Goal: Task Accomplishment & Management: Manage account settings

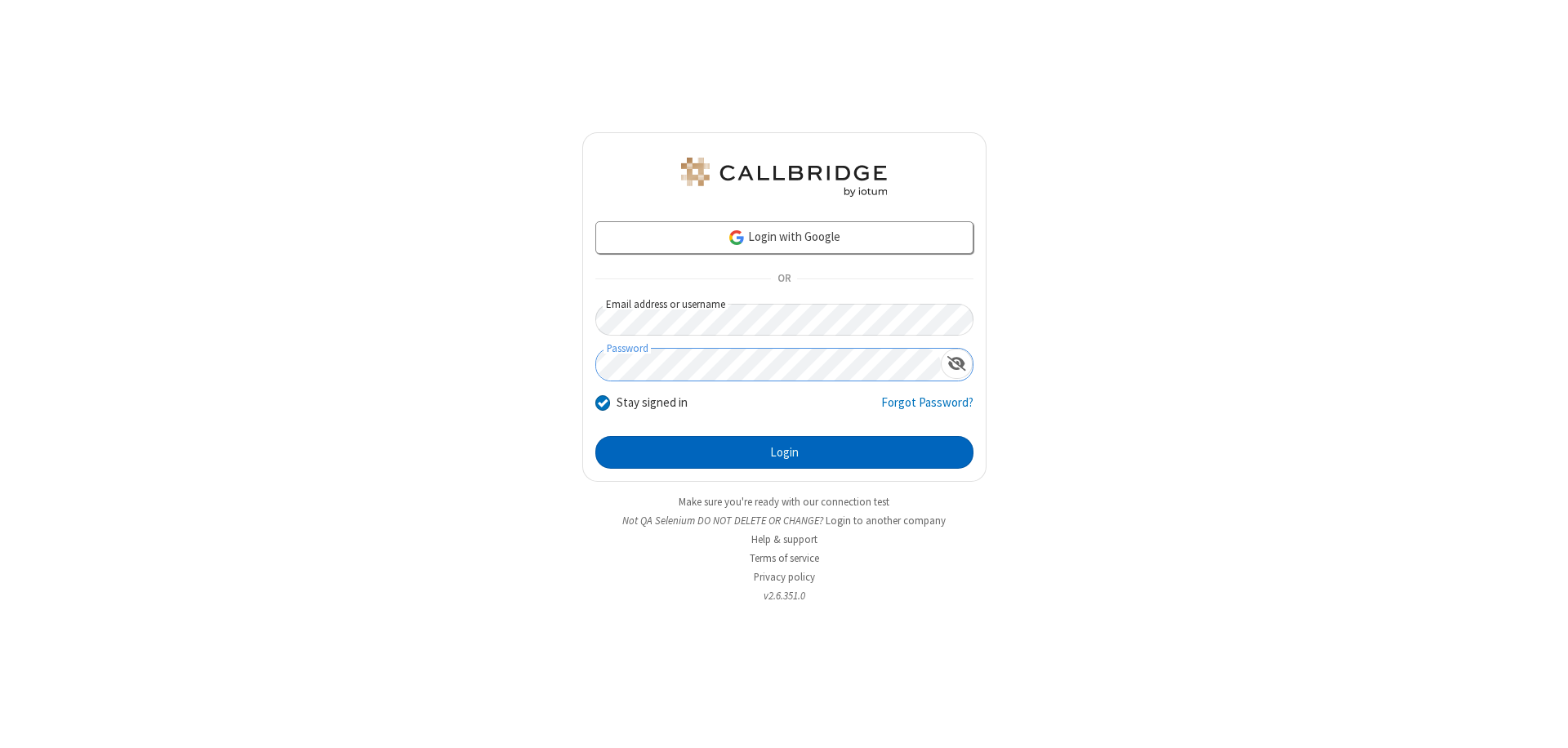
click at [784, 452] on button "Login" at bounding box center [784, 452] width 378 height 33
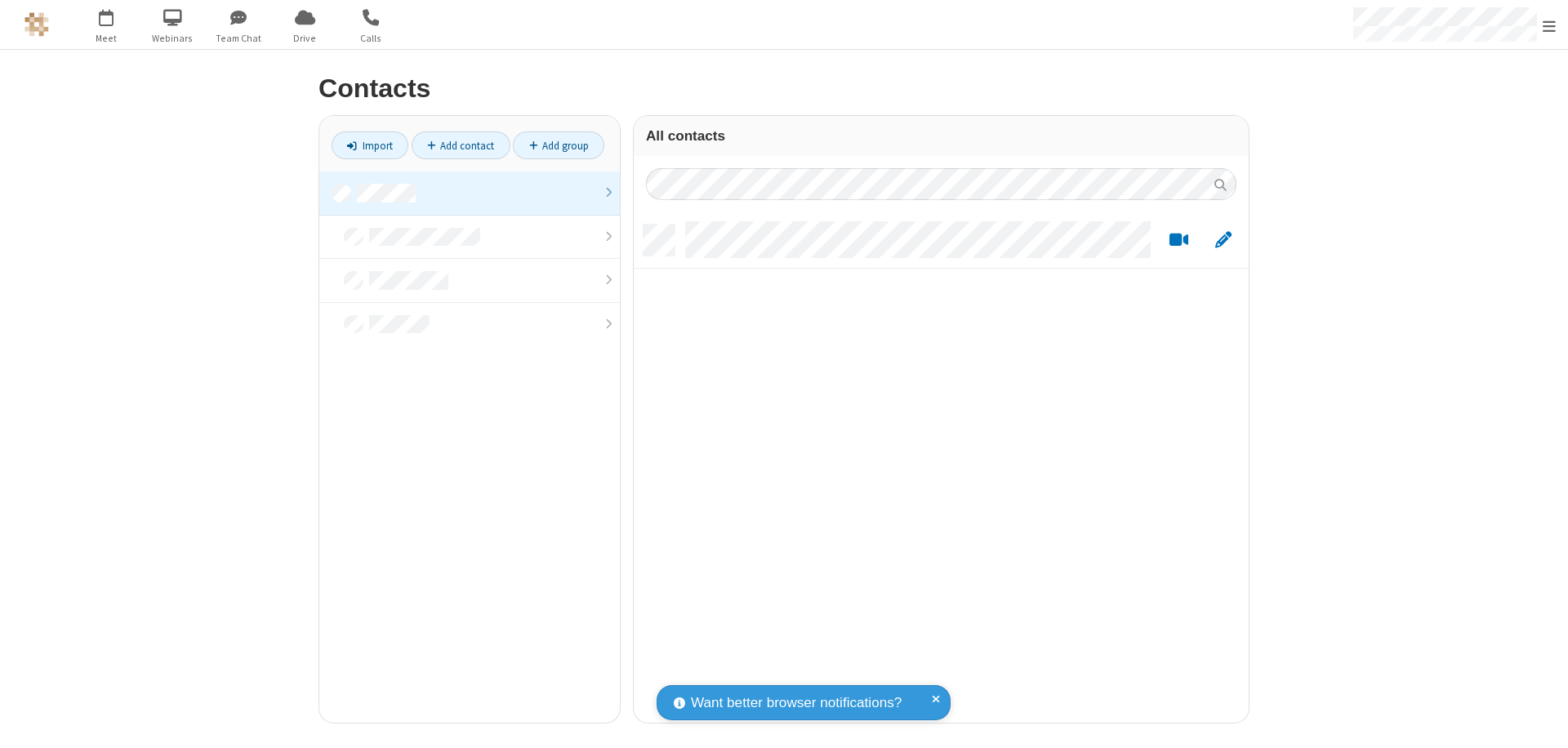
scroll to position [498, 603]
click at [470, 193] on link at bounding box center [469, 193] width 301 height 44
click at [461, 146] on link "Add contact" at bounding box center [461, 145] width 99 height 28
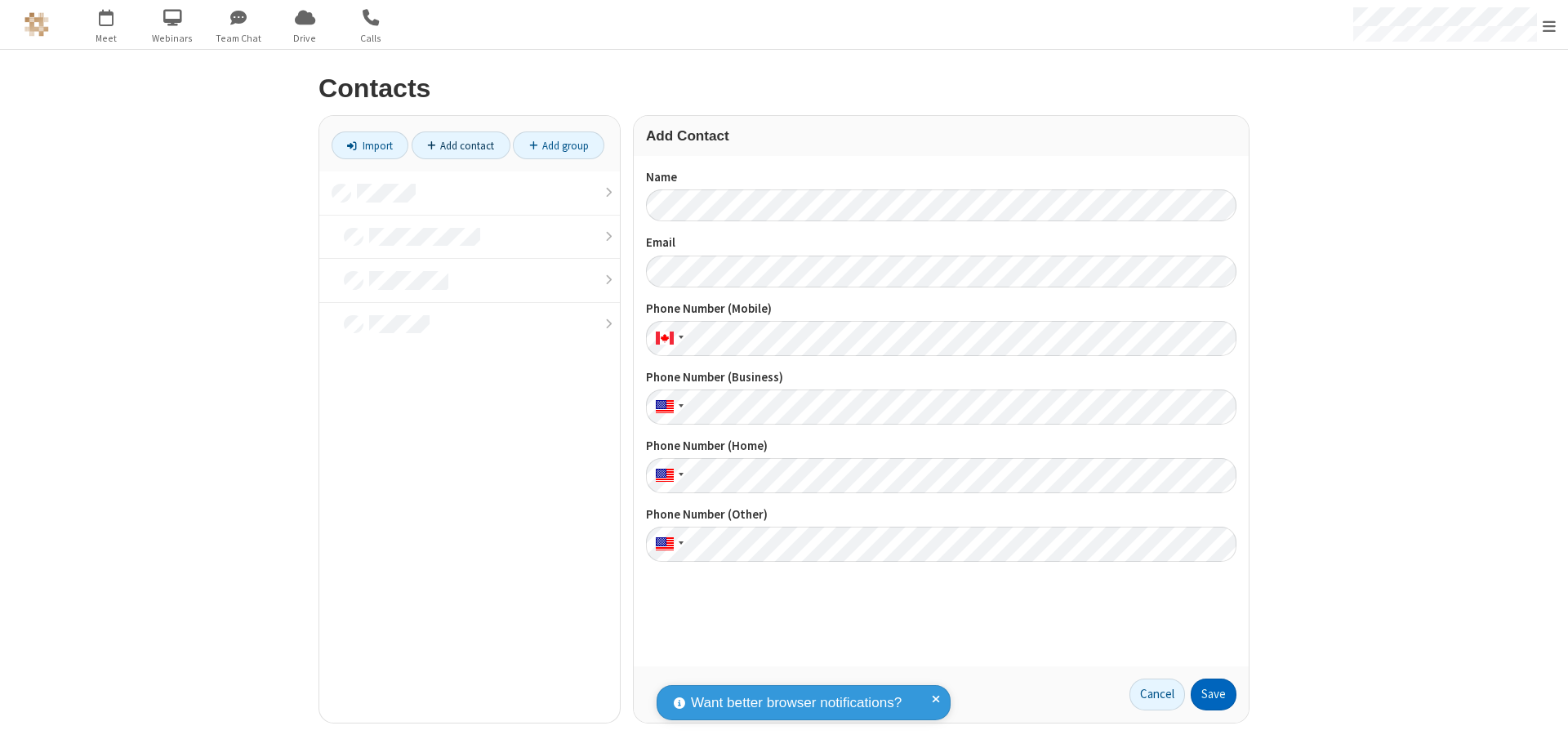
click at [1214, 694] on button "Save" at bounding box center [1214, 694] width 46 height 33
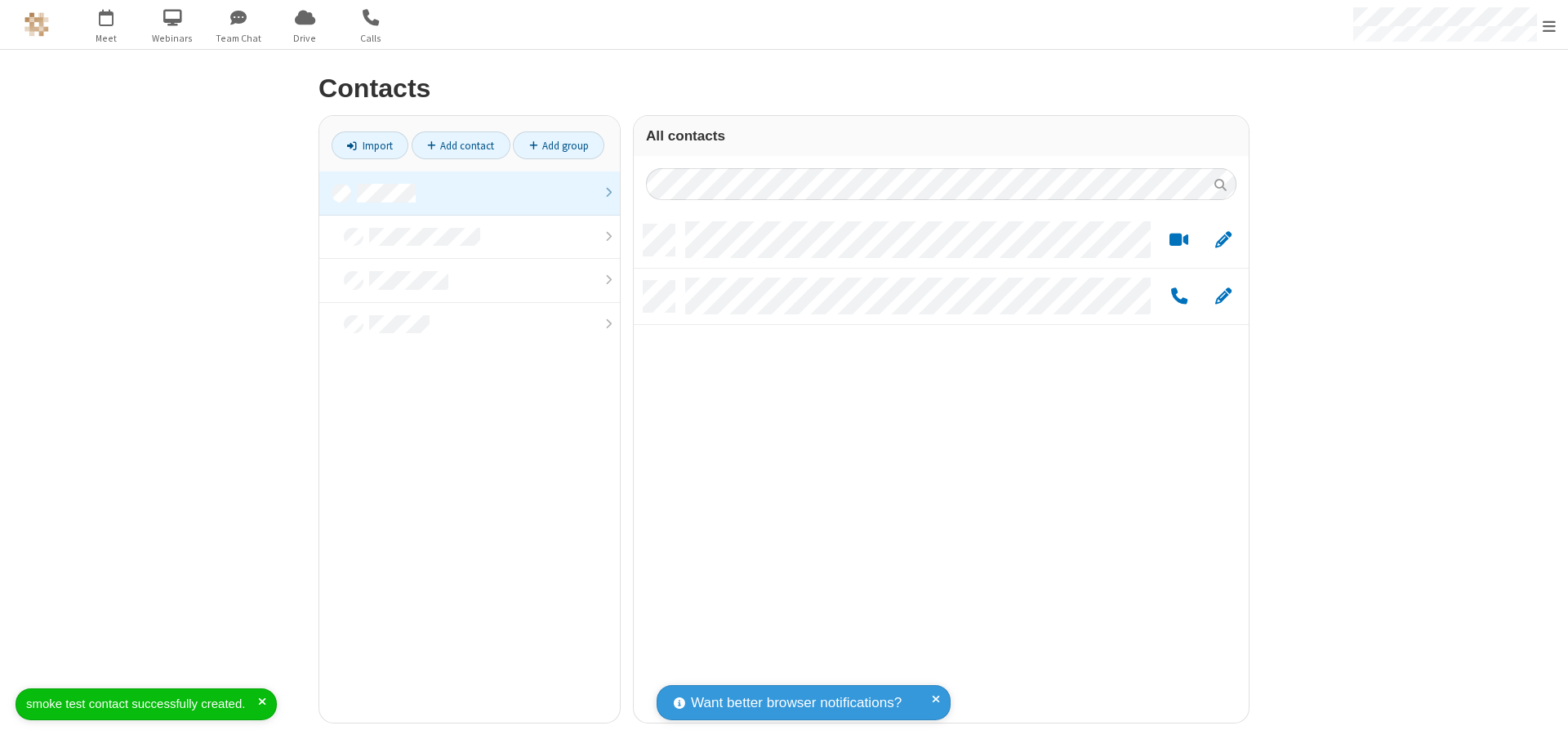
scroll to position [498, 603]
